Goal: Navigation & Orientation: Go to known website

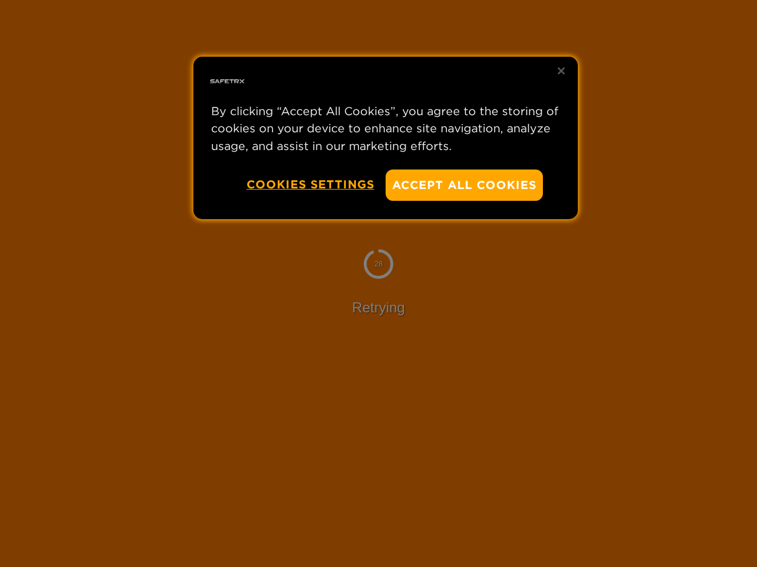
click at [378, 284] on div at bounding box center [378, 283] width 757 height 567
click at [464, 185] on button "Accept All Cookies" at bounding box center [463, 185] width 157 height 31
click at [310, 184] on button "Cookies Settings" at bounding box center [310, 185] width 128 height 30
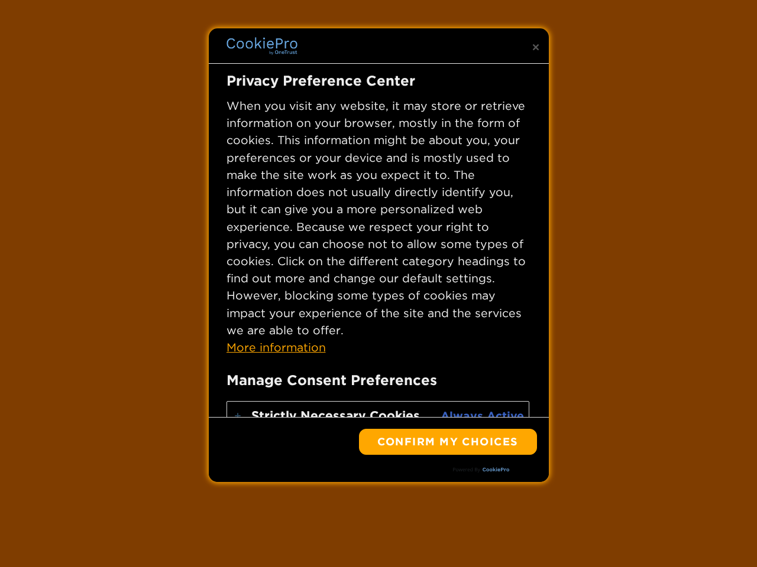
click at [561, 71] on div "28 Retrying" at bounding box center [378, 283] width 757 height 567
